Goal: Information Seeking & Learning: Learn about a topic

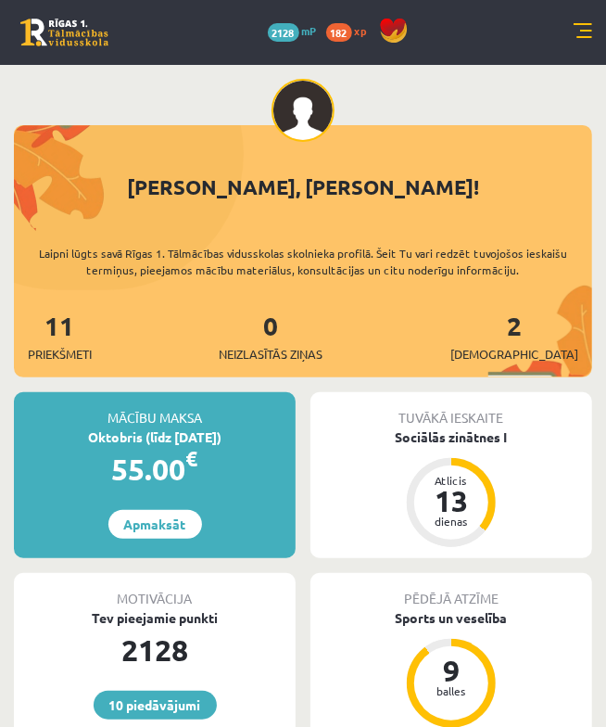
click at [570, 42] on div "10 Dāvanas 2128 mP 182 xp" at bounding box center [303, 32] width 606 height 65
click at [581, 31] on link at bounding box center [583, 32] width 19 height 19
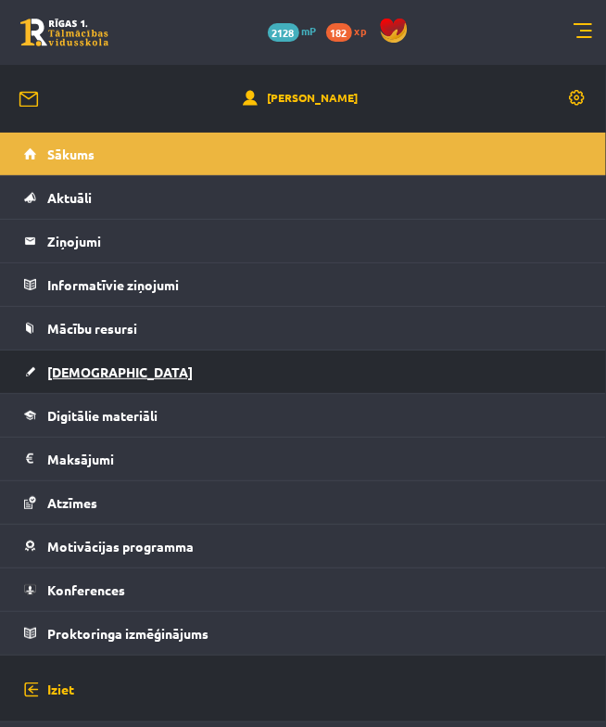
click at [120, 365] on link "[DEMOGRAPHIC_DATA]" at bounding box center [303, 371] width 559 height 43
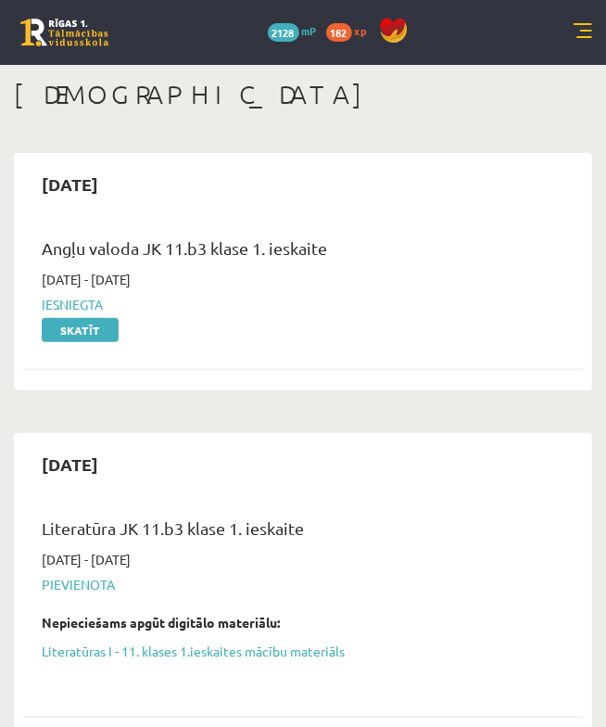
click at [582, 32] on link at bounding box center [583, 32] width 19 height 19
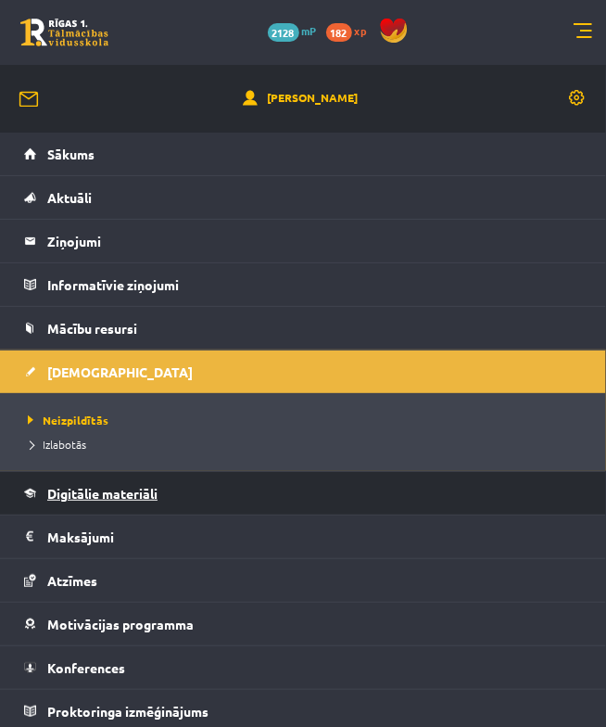
click at [155, 503] on link "Digitālie materiāli" at bounding box center [303, 493] width 559 height 43
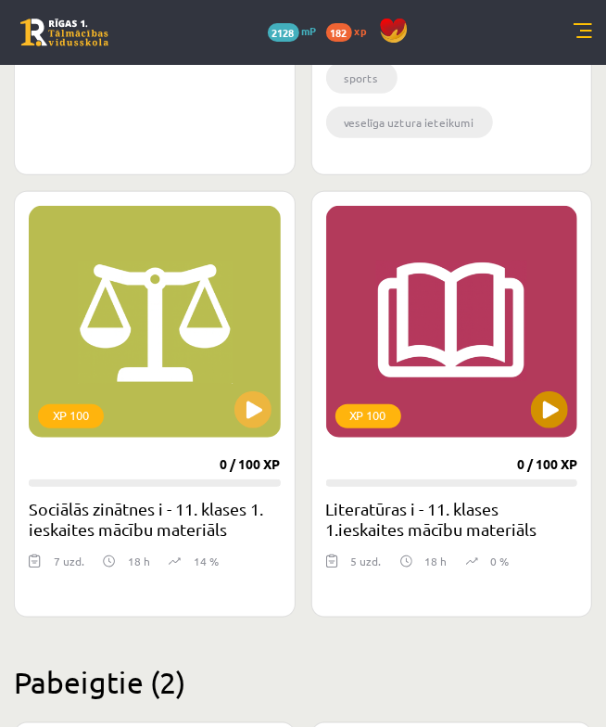
scroll to position [2332, 0]
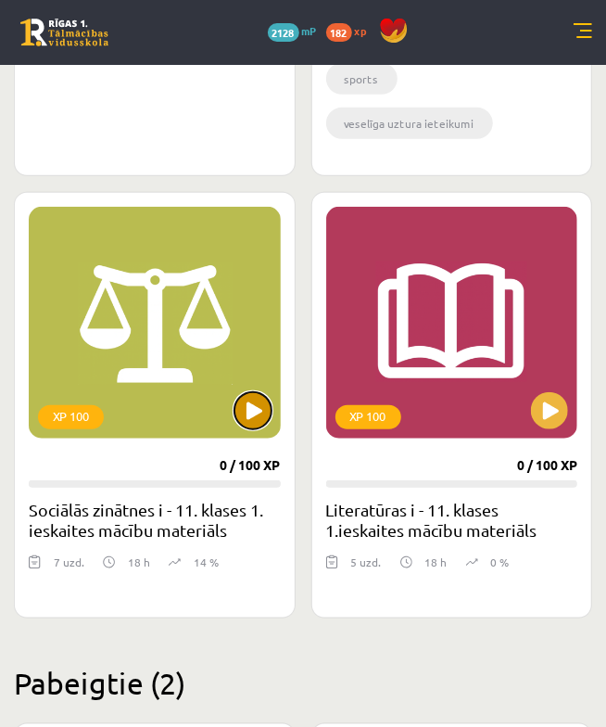
click at [253, 401] on button at bounding box center [252, 410] width 37 height 37
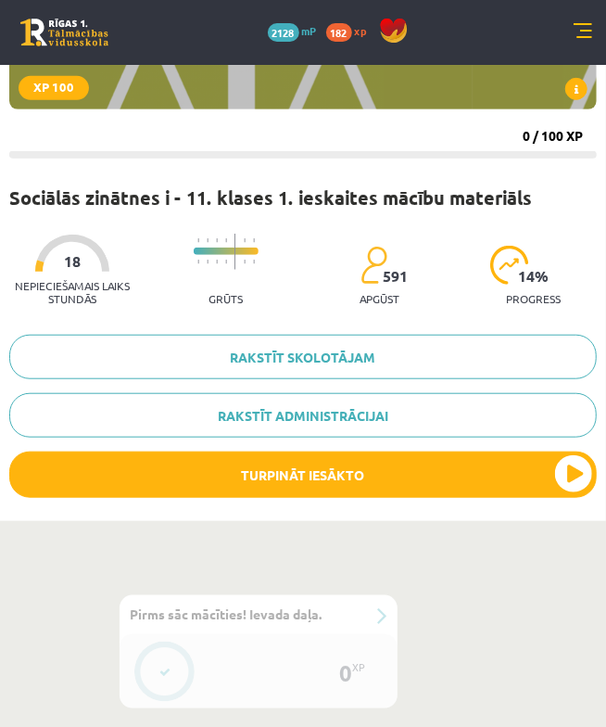
scroll to position [266, 0]
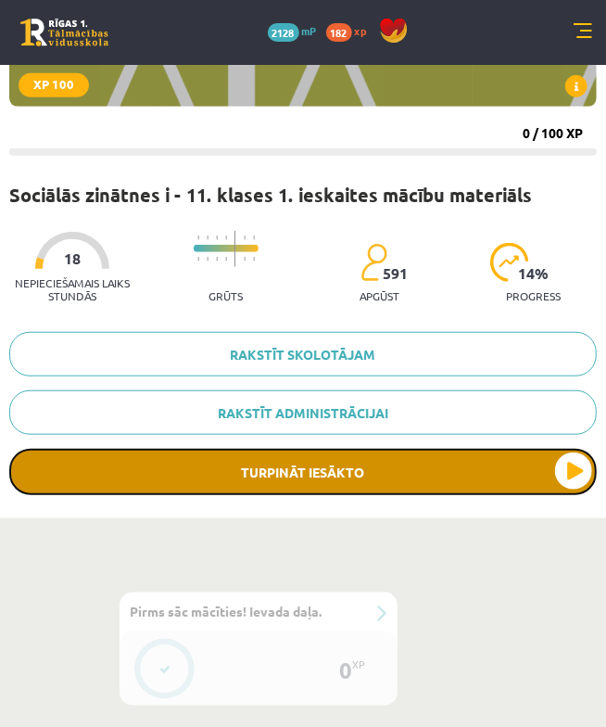
click at [505, 483] on button "Turpināt iesākto" at bounding box center [303, 472] width 588 height 46
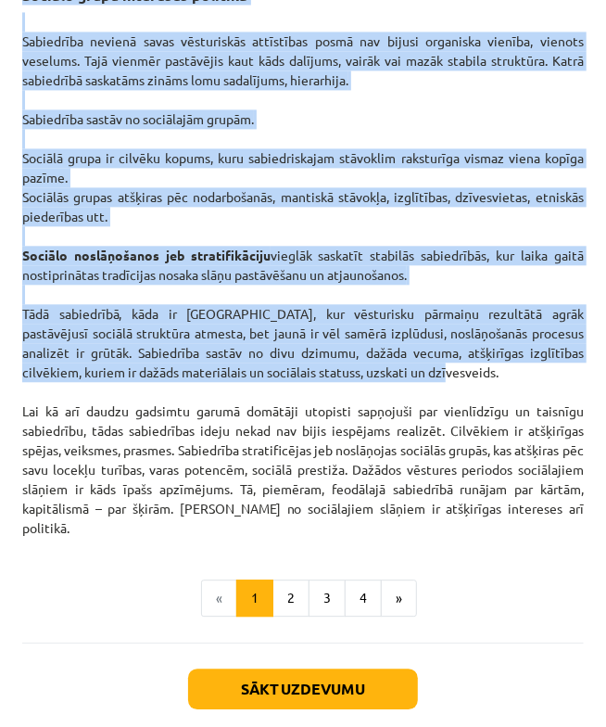
scroll to position [3323, 0]
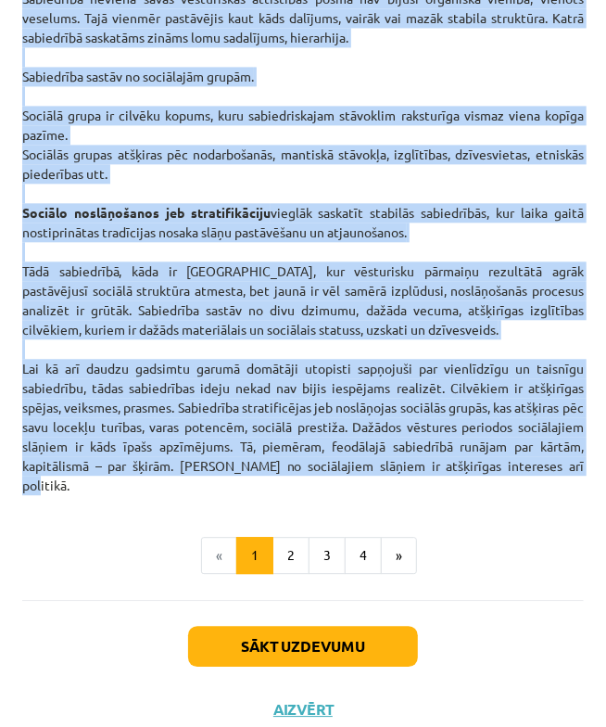
copy div "Loremipsu dolorsita 7 CO AD 040 8 / 716 EL Seddoeiu temporin u - 07. labore 0. …"
